Goal: Information Seeking & Learning: Learn about a topic

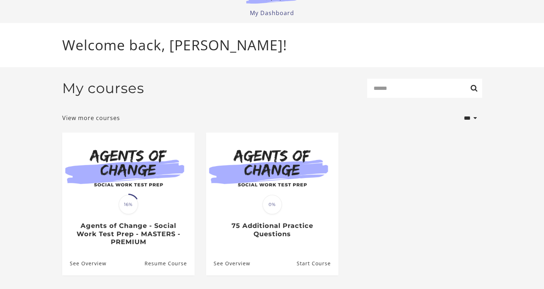
scroll to position [40, 0]
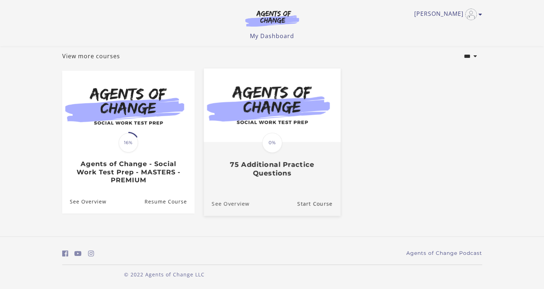
click at [239, 206] on link "See Overview" at bounding box center [226, 204] width 46 height 24
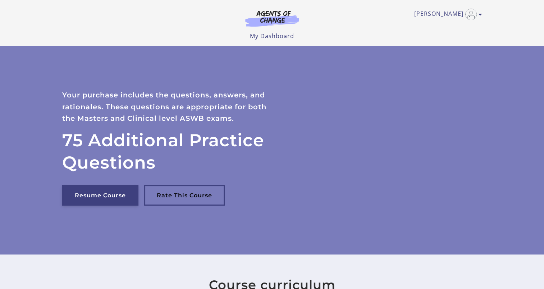
click at [116, 194] on link "Resume Course" at bounding box center [100, 195] width 76 height 20
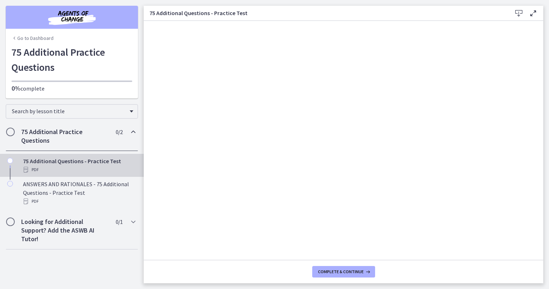
click at [9, 133] on span "Chapters" at bounding box center [10, 131] width 7 height 7
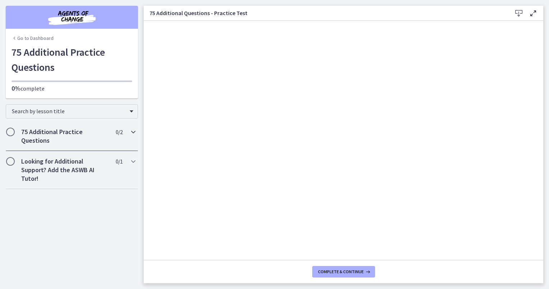
click at [9, 133] on span "Chapters" at bounding box center [10, 131] width 7 height 7
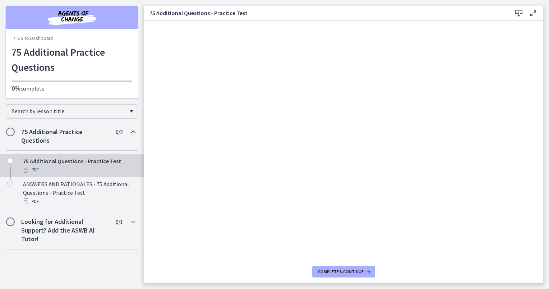
click at [44, 164] on div "75 Additional Questions - Practice Test PDF" at bounding box center [79, 165] width 112 height 17
click at [9, 162] on icon "Chapters" at bounding box center [10, 161] width 6 height 6
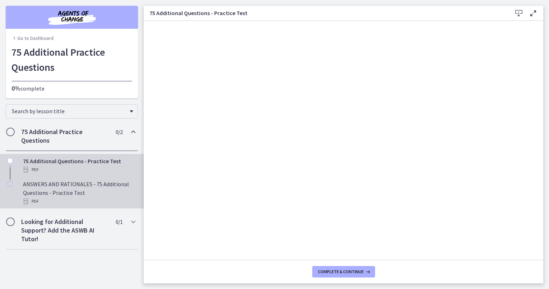
click at [61, 194] on div "ANSWERS AND RATIONALES - 75 Additional Questions - Practice Test PDF" at bounding box center [79, 193] width 112 height 26
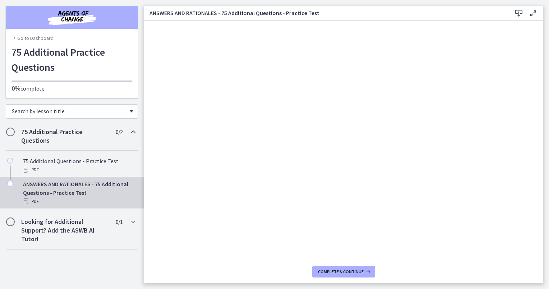
click at [53, 112] on span "Search by lesson title" at bounding box center [69, 110] width 114 height 7
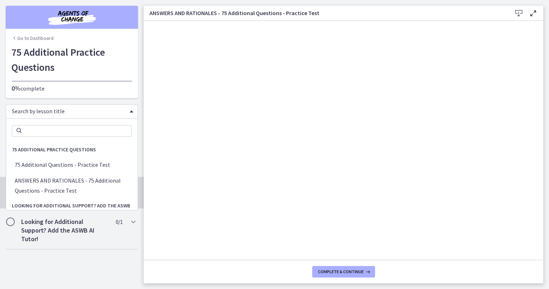
click at [74, 148] on span "75 Additional Practice Questions" at bounding box center [54, 149] width 96 height 14
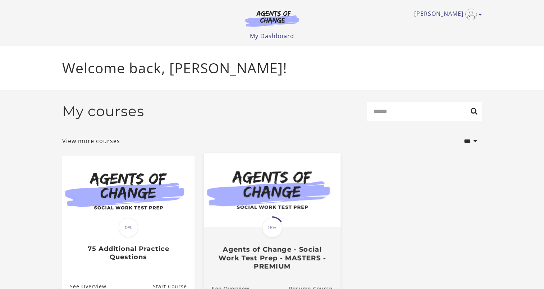
click at [274, 258] on h3 "Agents of Change - Social Work Test Prep - MASTERS - PREMIUM" at bounding box center [271, 258] width 121 height 25
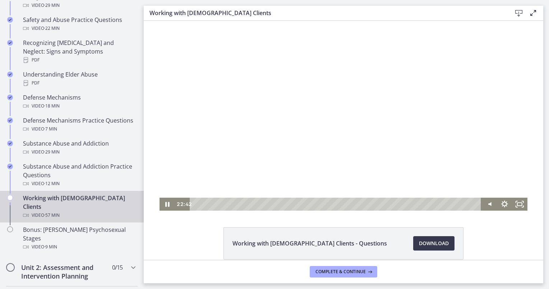
click at [317, 107] on div at bounding box center [344, 116] width 368 height 190
click at [378, 147] on div at bounding box center [344, 116] width 368 height 190
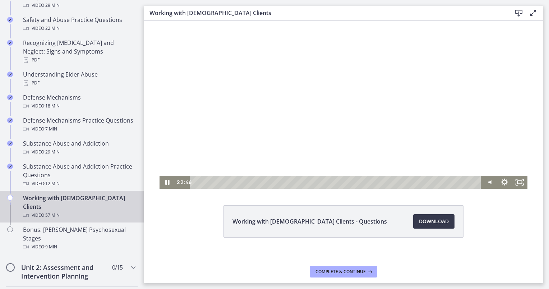
scroll to position [34, 0]
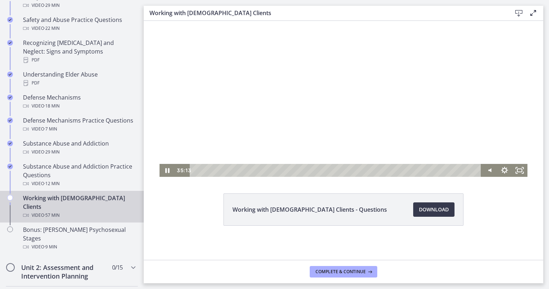
click at [312, 78] on div at bounding box center [344, 82] width 368 height 190
click at [300, 113] on div at bounding box center [344, 82] width 368 height 190
click at [390, 82] on div at bounding box center [344, 82] width 368 height 190
click at [426, 71] on div at bounding box center [344, 82] width 368 height 190
